Goal: Information Seeking & Learning: Learn about a topic

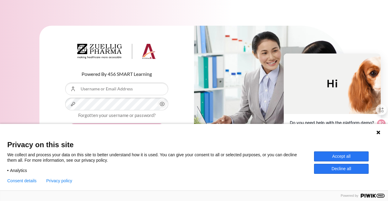
scroll to position [1050, 0]
click at [109, 94] on input "Username or Email Address" at bounding box center [116, 89] width 103 height 13
click at [113, 90] on input "Username or Email Address" at bounding box center [116, 89] width 103 height 13
click at [117, 89] on input "Username or Email Address" at bounding box center [116, 89] width 103 height 13
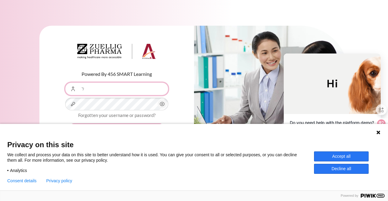
type input "ㄍ"
type input "[EMAIL_ADDRESS][DOMAIN_NAME]"
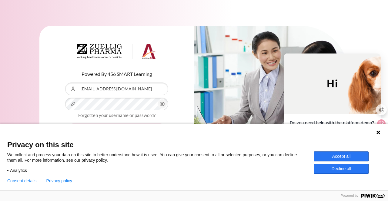
click at [319, 158] on button "Accept all" at bounding box center [341, 157] width 54 height 10
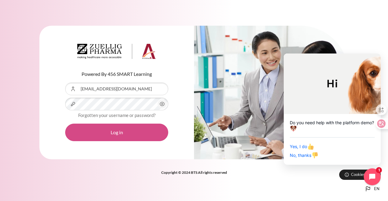
click at [123, 127] on button "Log in" at bounding box center [116, 133] width 103 height 18
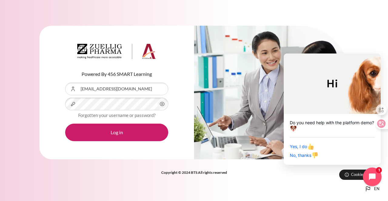
click at [372, 175] on icon "Close chat widget" at bounding box center [375, 177] width 9 height 9
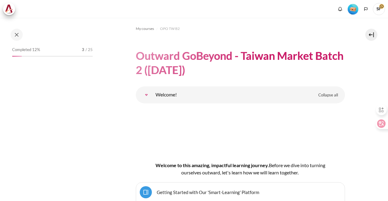
scroll to position [1050, 0]
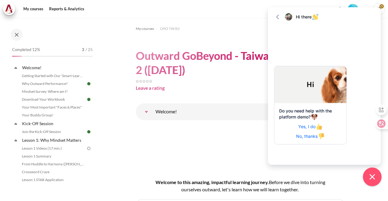
click at [367, 173] on button "Close chat widget" at bounding box center [371, 177] width 19 height 19
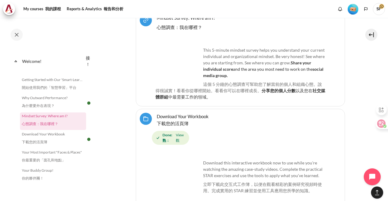
scroll to position [484, 0]
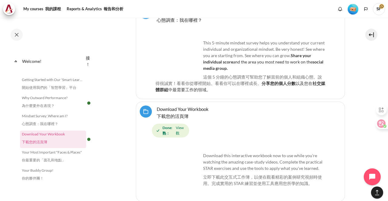
click at [174, 40] on img "Content" at bounding box center [177, 53] width 45 height 45
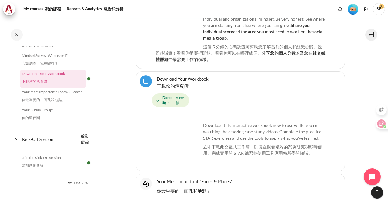
scroll to position [454, 0]
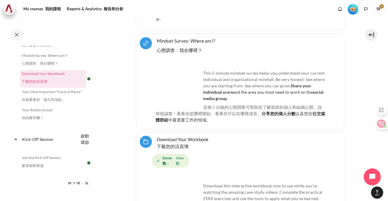
click at [175, 68] on img "Content" at bounding box center [177, 83] width 45 height 45
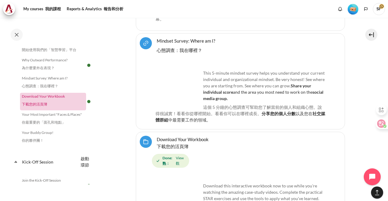
scroll to position [47, 0]
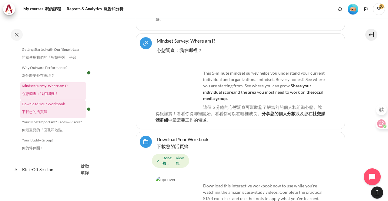
click at [44, 89] on link "Mindset Survey: Where am I? 心態調查：我在哪裡？" at bounding box center [53, 91] width 66 height 18
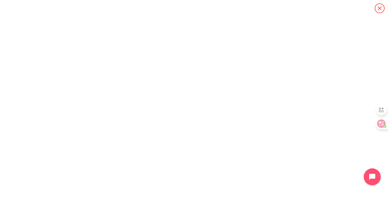
scroll to position [21, 0]
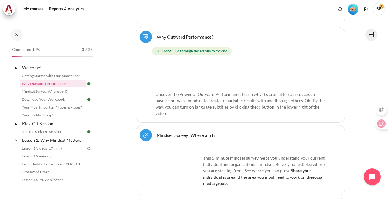
scroll to position [242, 0]
